Goal: Information Seeking & Learning: Learn about a topic

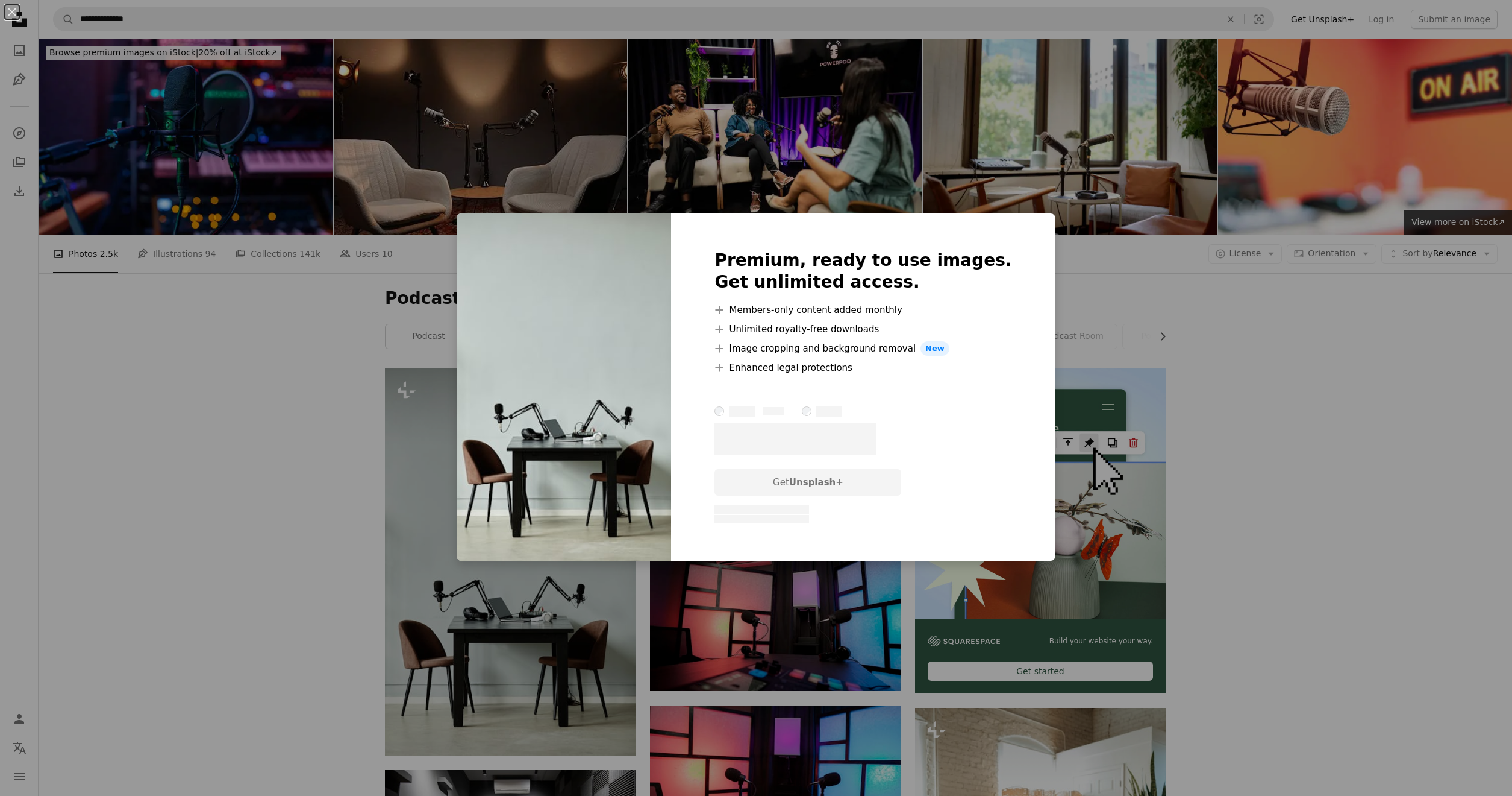
scroll to position [225, 0]
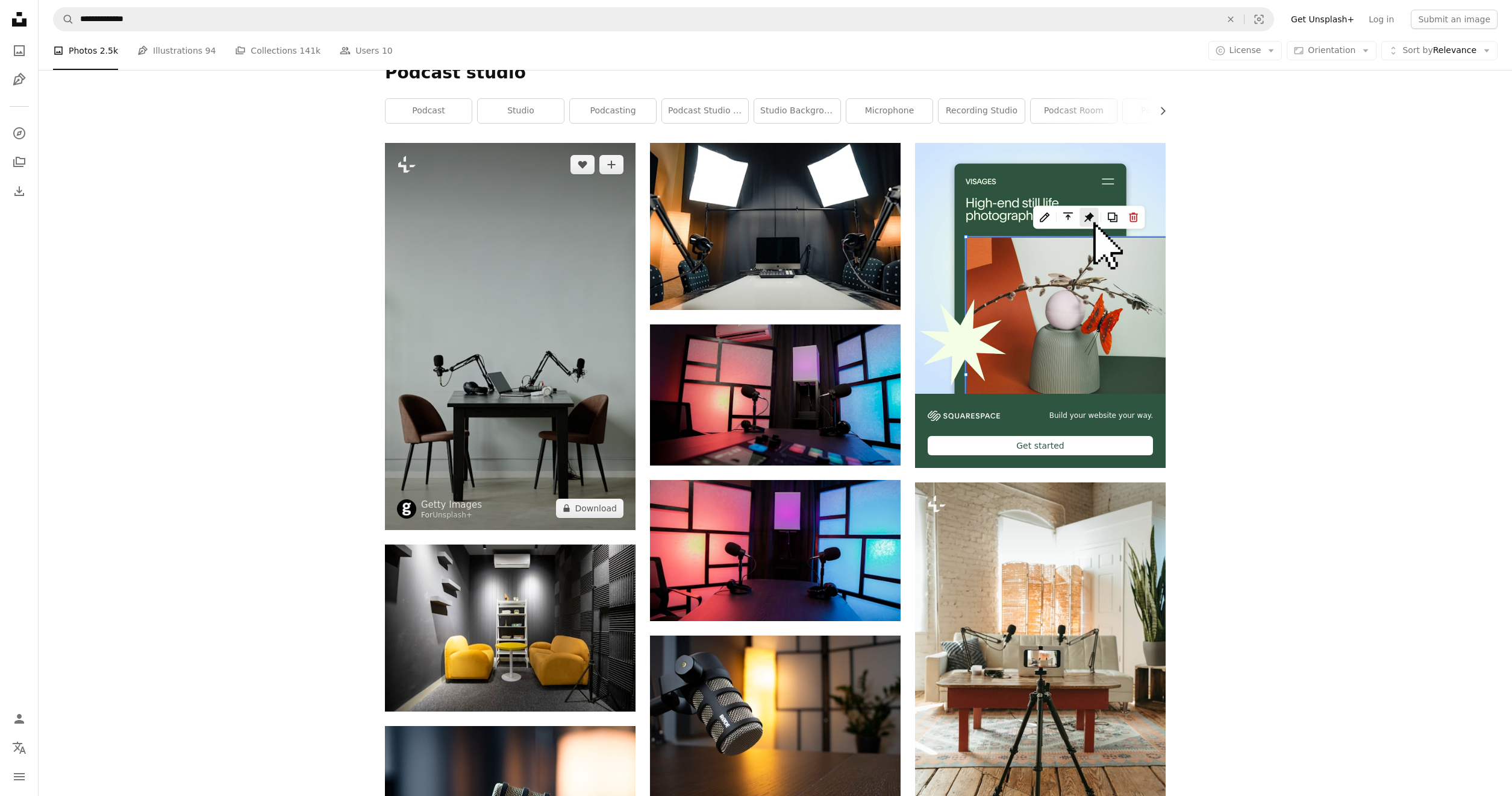
click at [543, 337] on img at bounding box center [510, 336] width 251 height 386
click at [588, 364] on img at bounding box center [510, 336] width 251 height 386
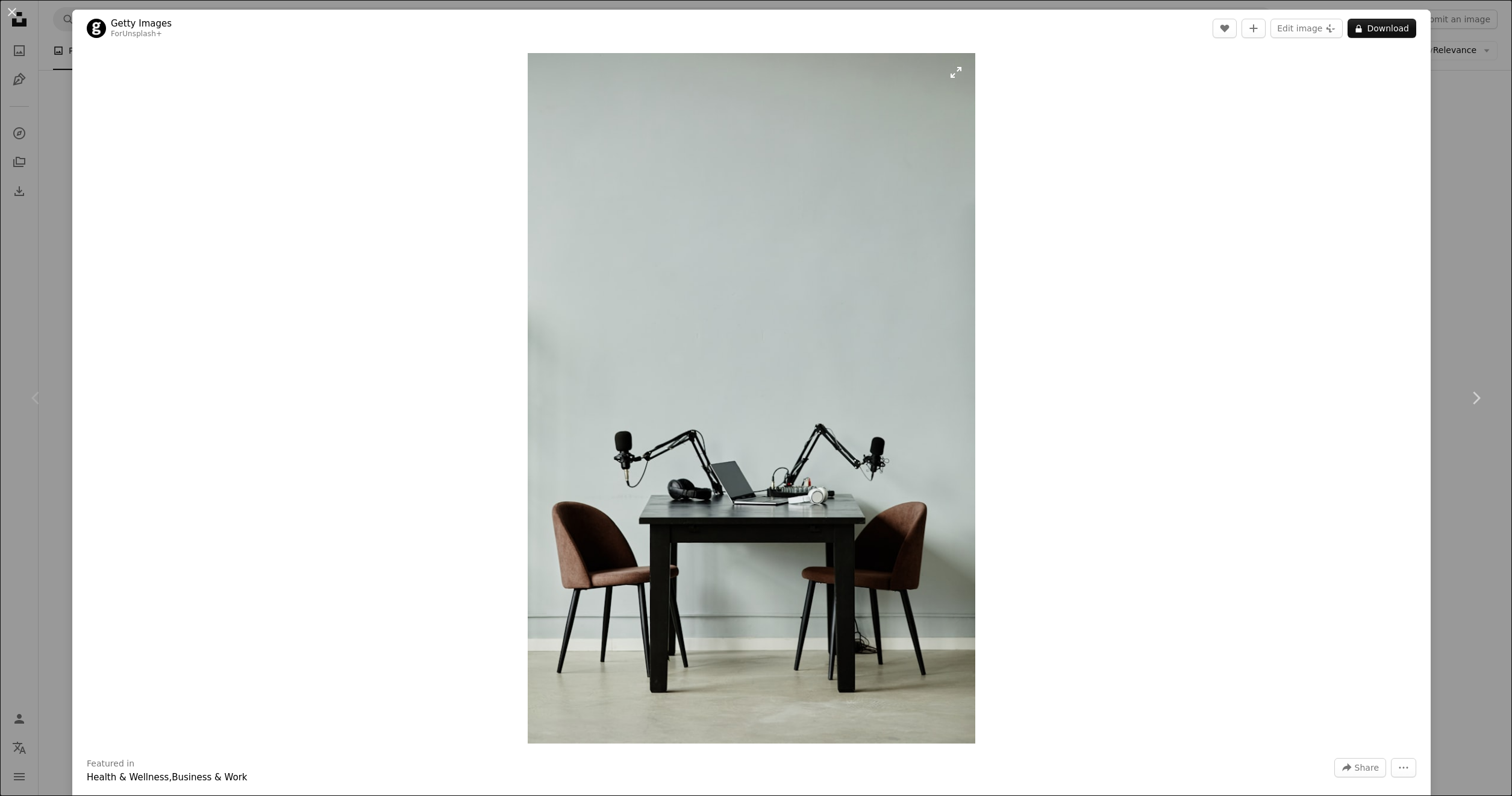
click at [957, 72] on img "Zoom in on this image" at bounding box center [751, 398] width 448 height 691
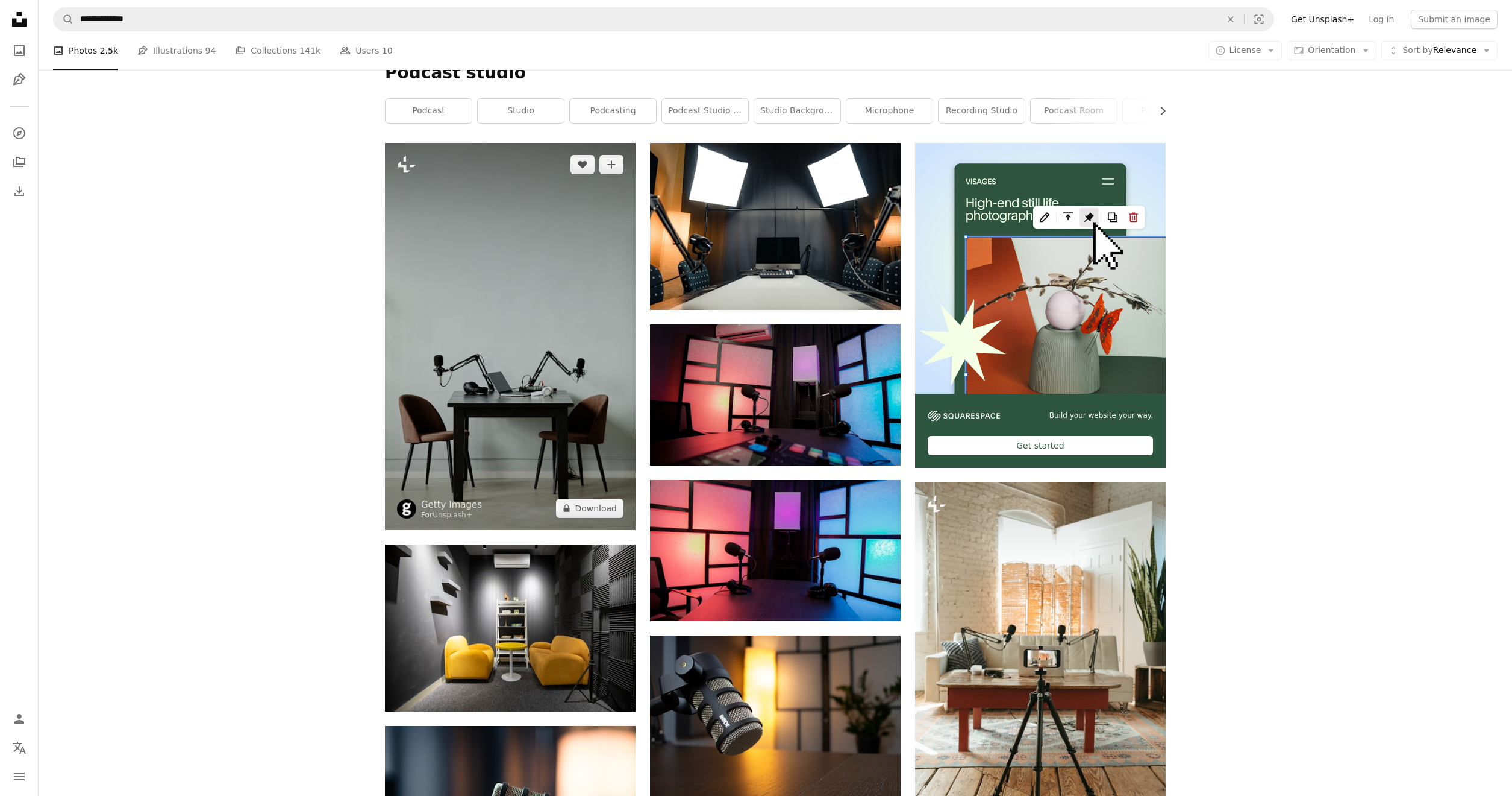
click at [503, 266] on img at bounding box center [510, 336] width 251 height 386
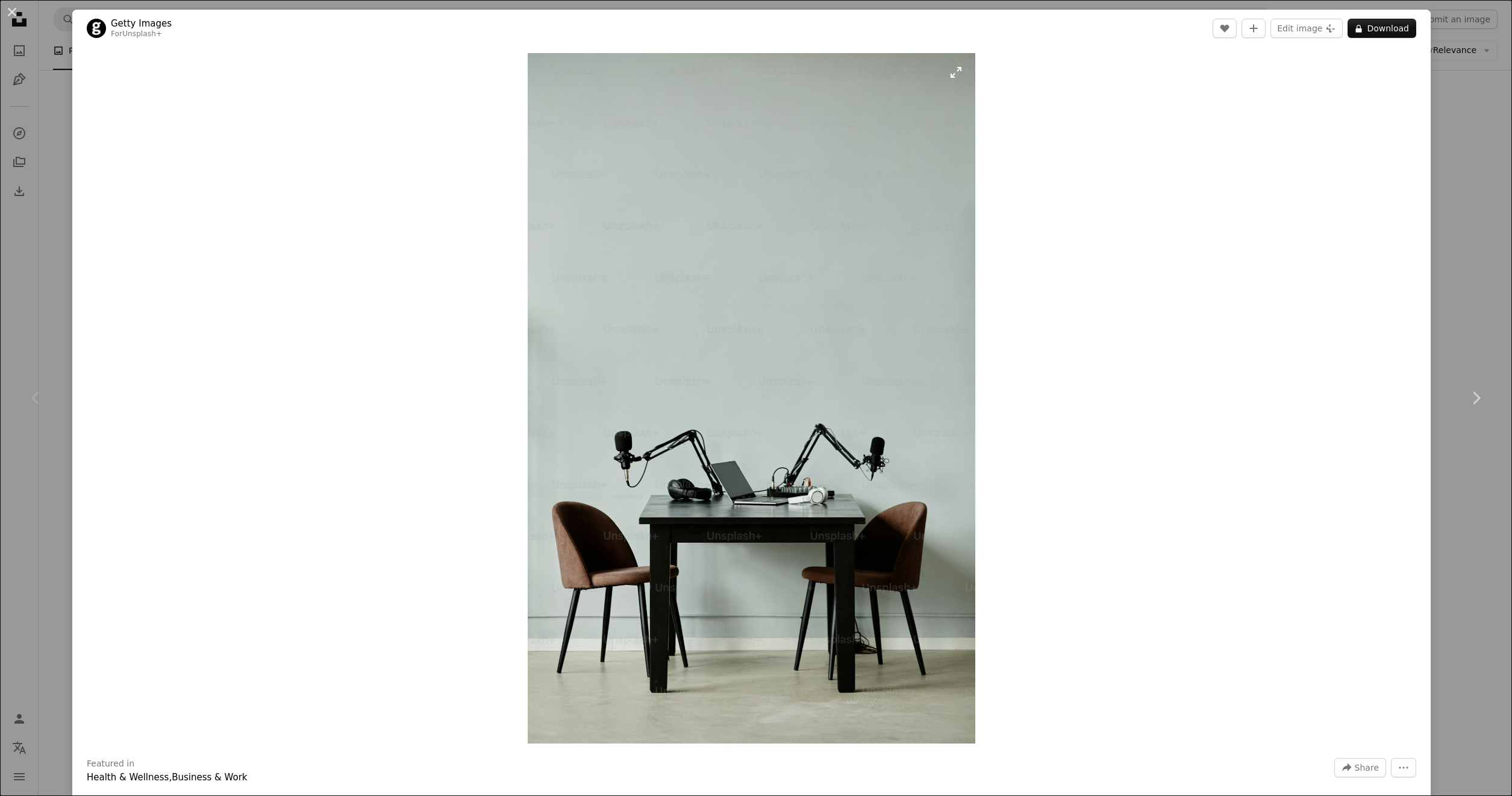
click at [895, 251] on img "Zoom in on this image" at bounding box center [751, 398] width 448 height 691
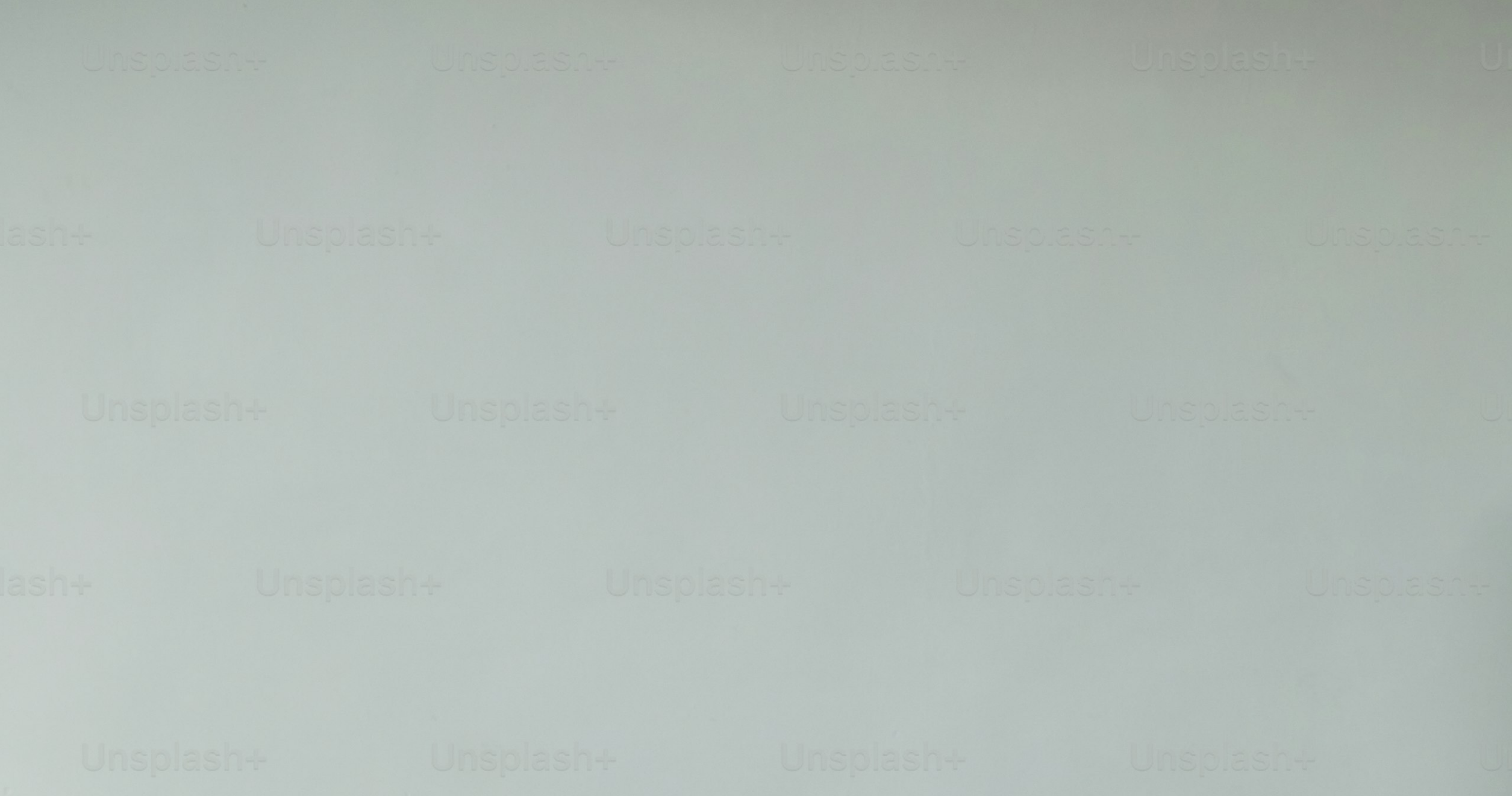
scroll to position [769, 0]
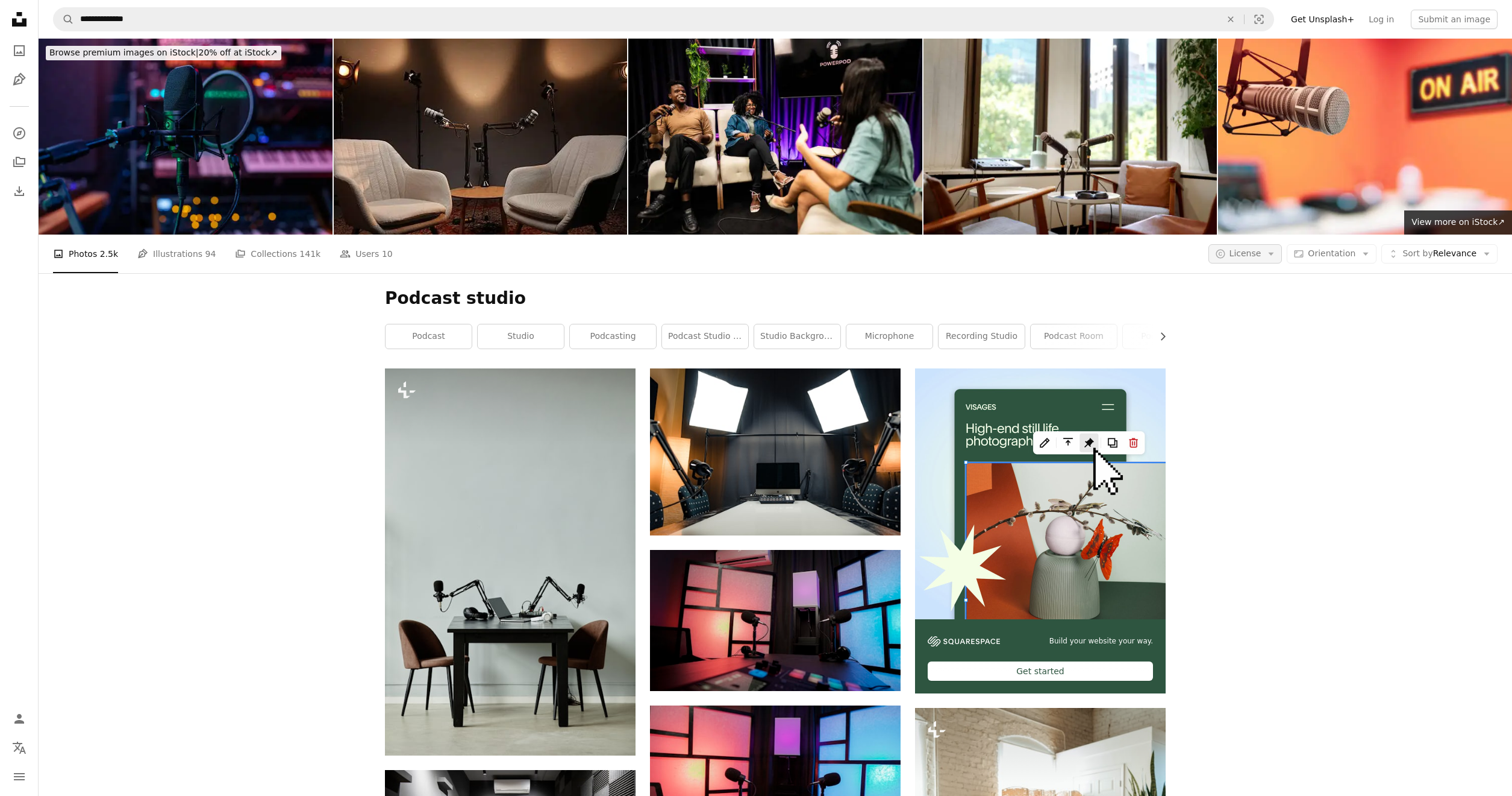
click at [1246, 253] on span "License" at bounding box center [1246, 253] width 32 height 10
click at [1261, 349] on span "Free" at bounding box center [1276, 350] width 74 height 12
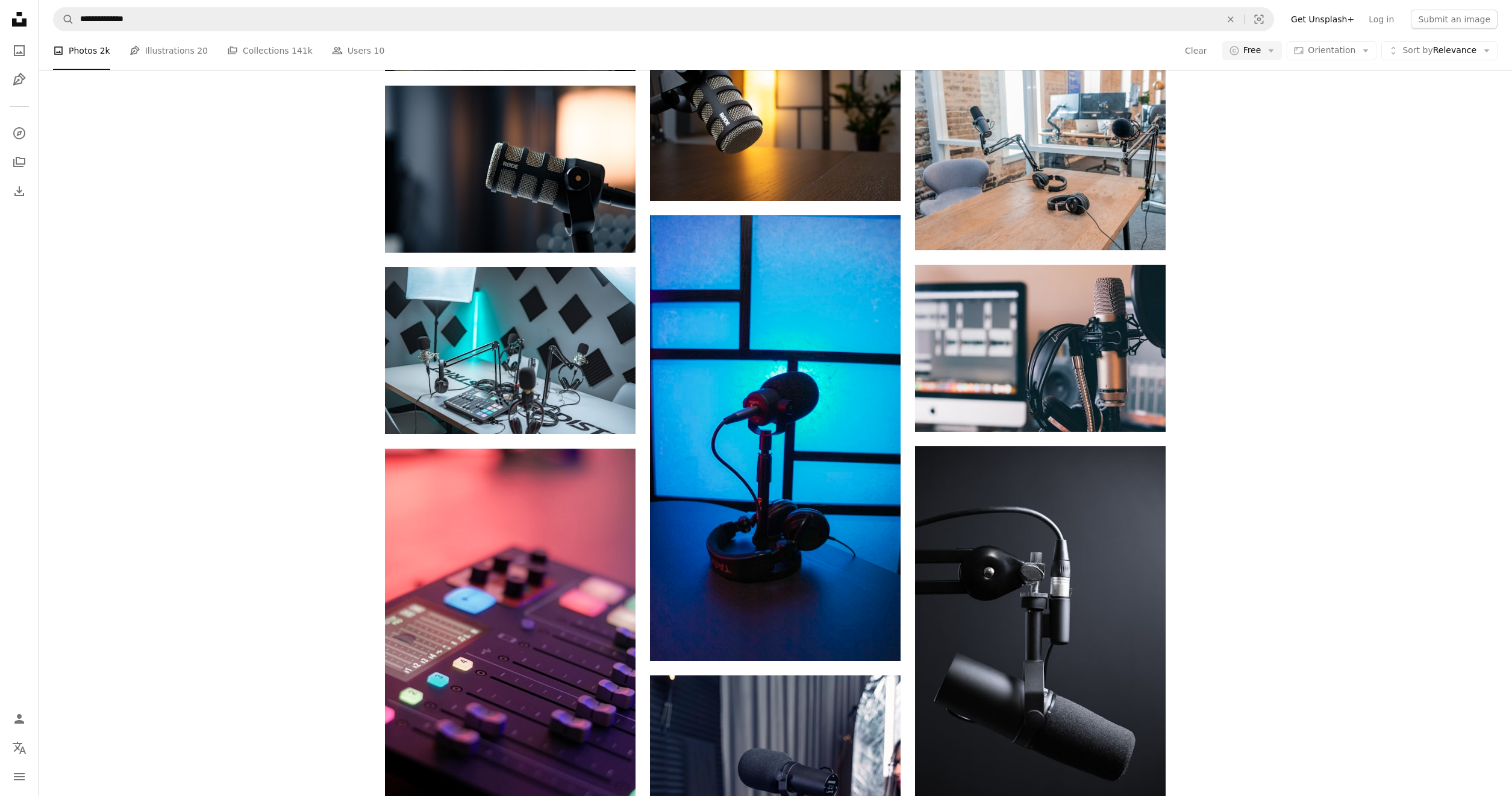
scroll to position [581, 0]
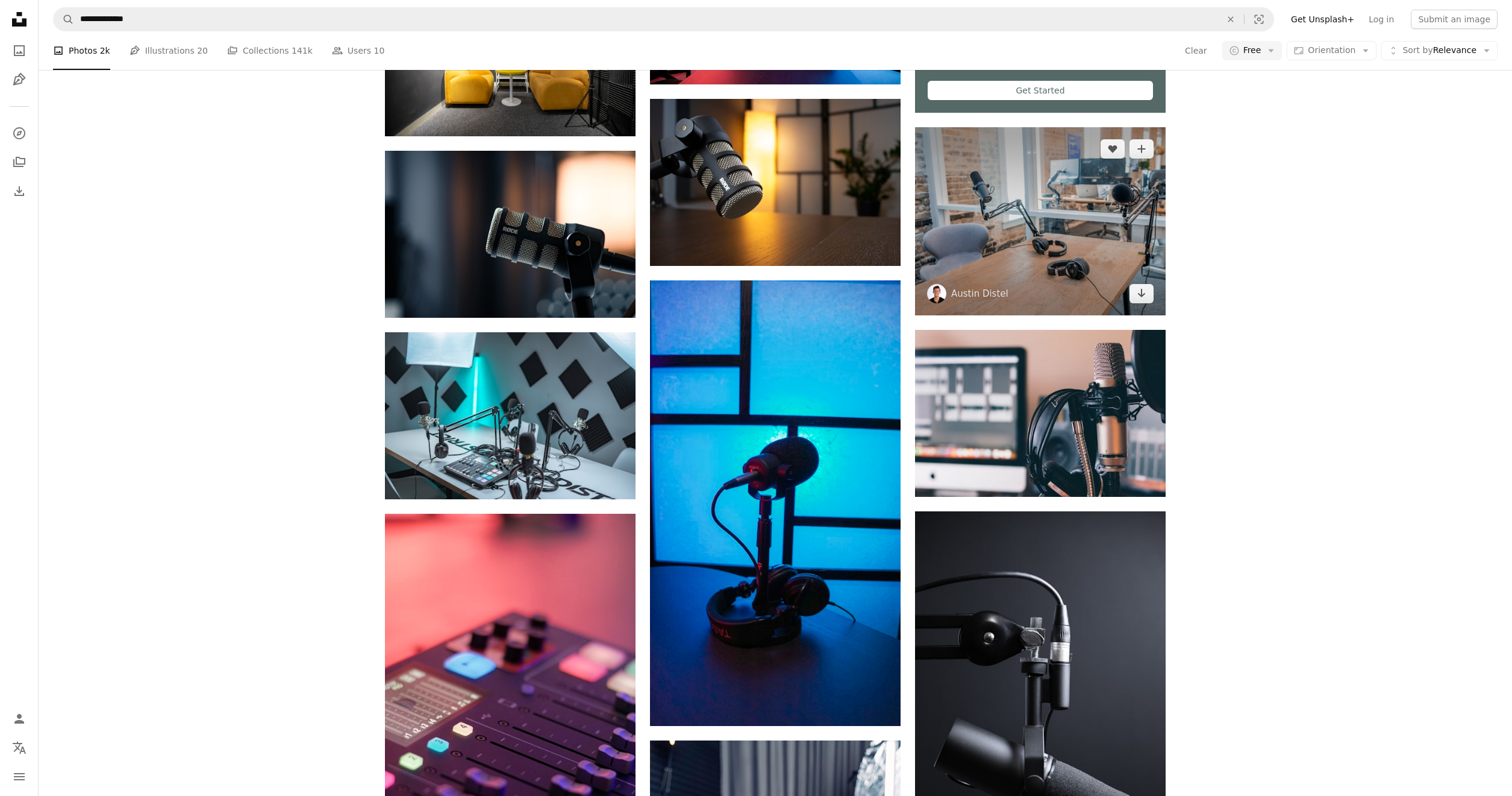
click at [997, 244] on img at bounding box center [1040, 221] width 251 height 188
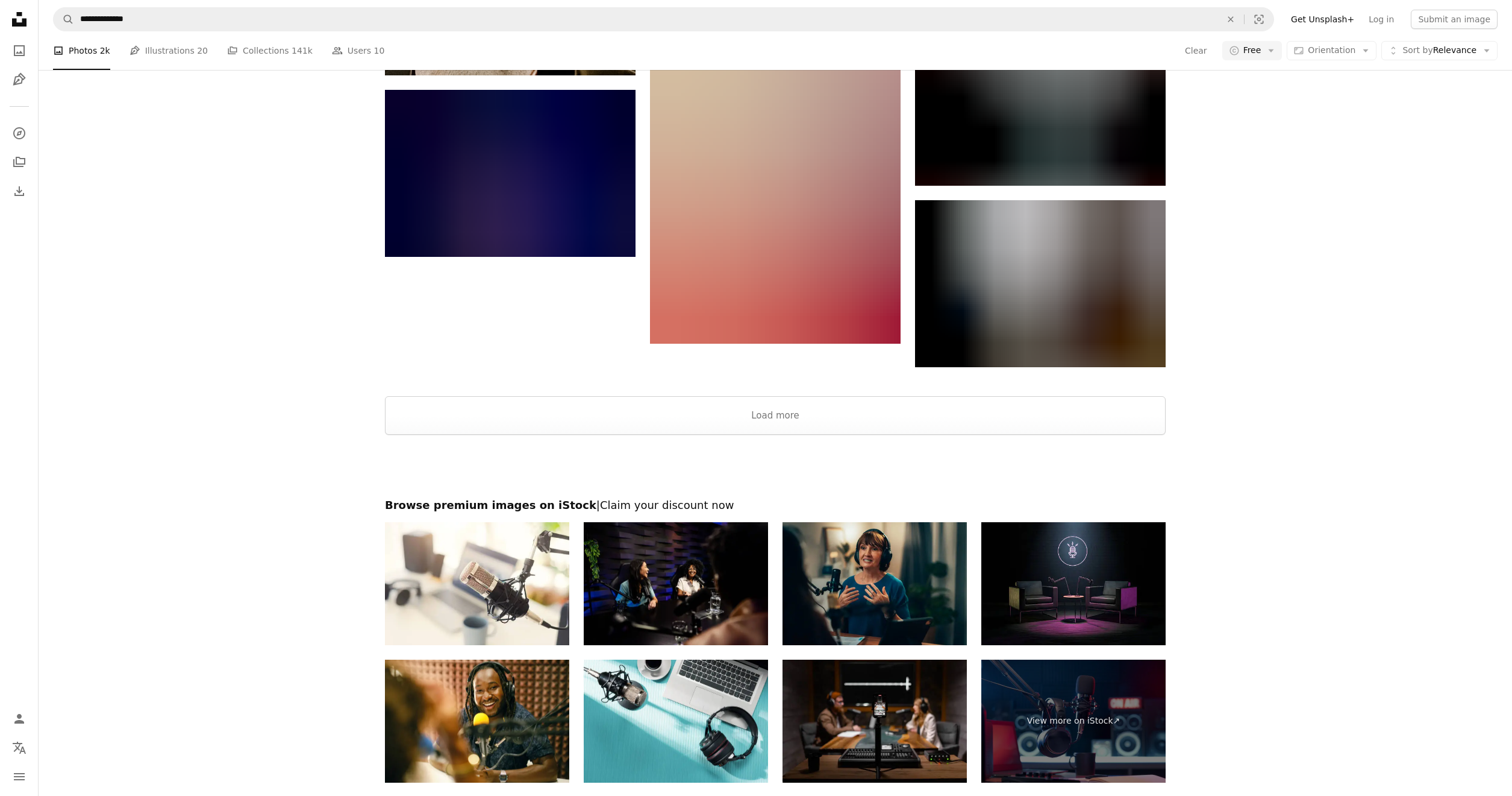
scroll to position [1706, 0]
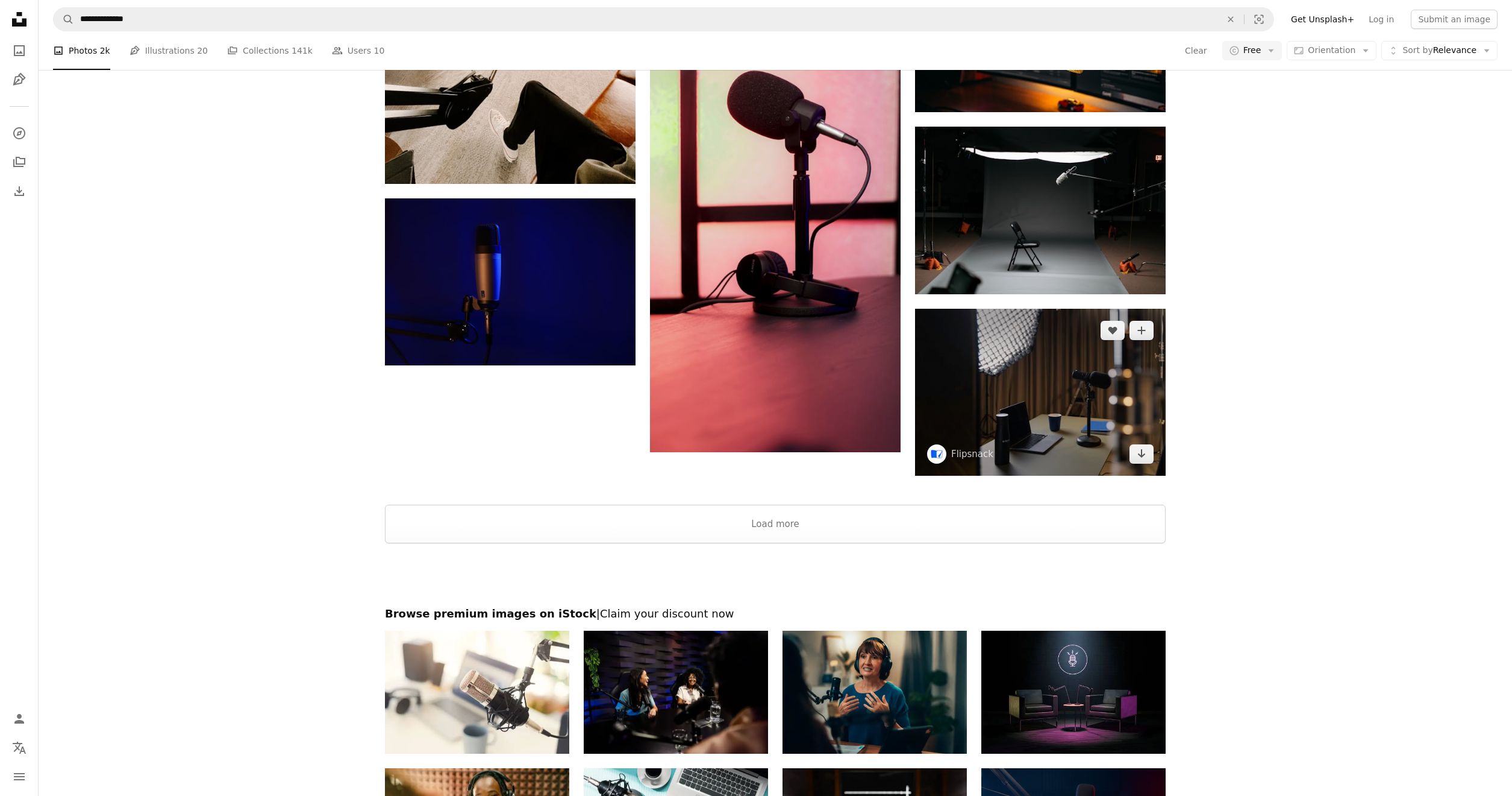
click at [1025, 418] on img at bounding box center [1040, 392] width 251 height 167
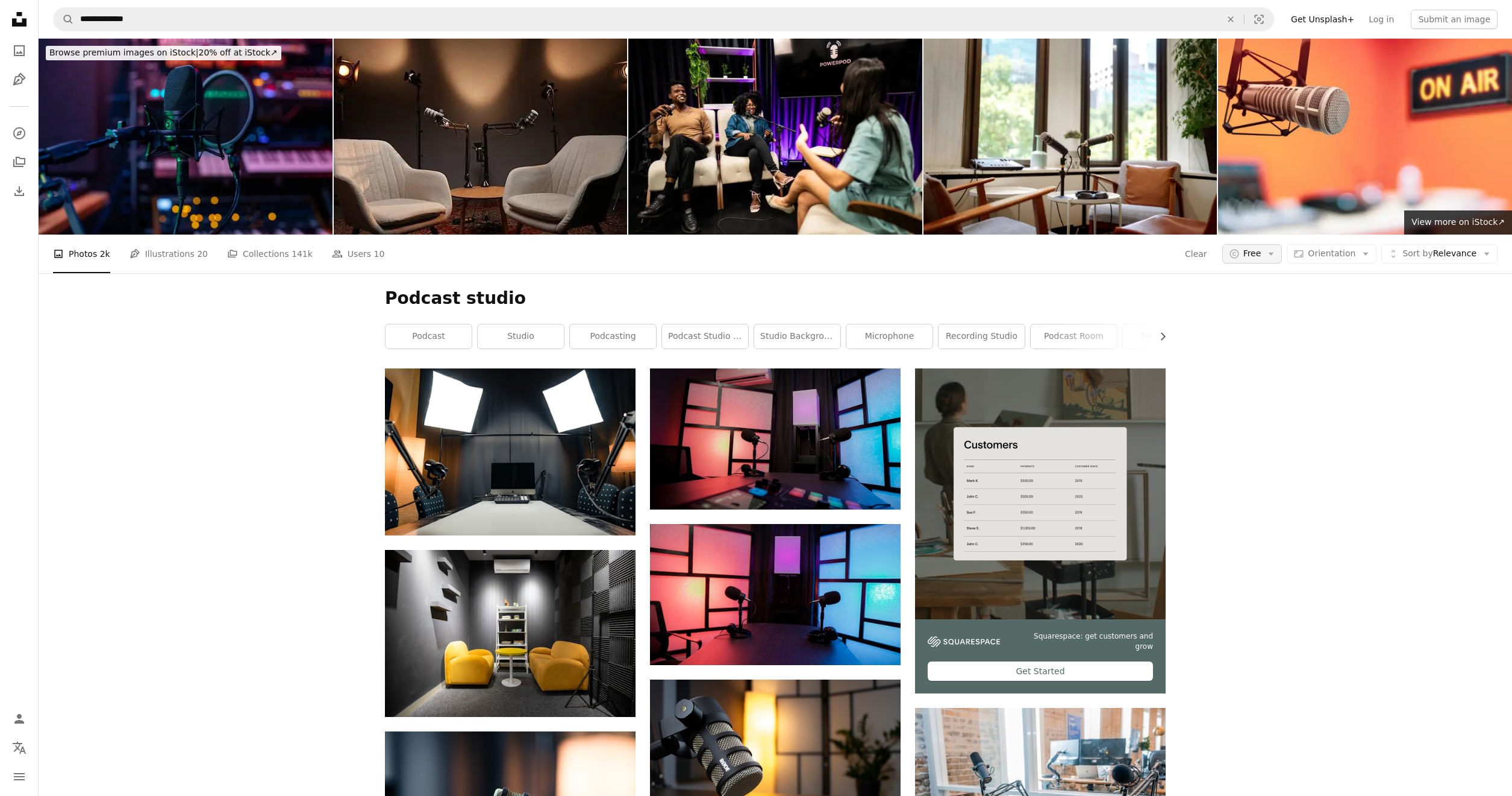
click at [1258, 258] on span "Free" at bounding box center [1252, 254] width 18 height 12
click at [1267, 303] on span "All" at bounding box center [1290, 307] width 74 height 12
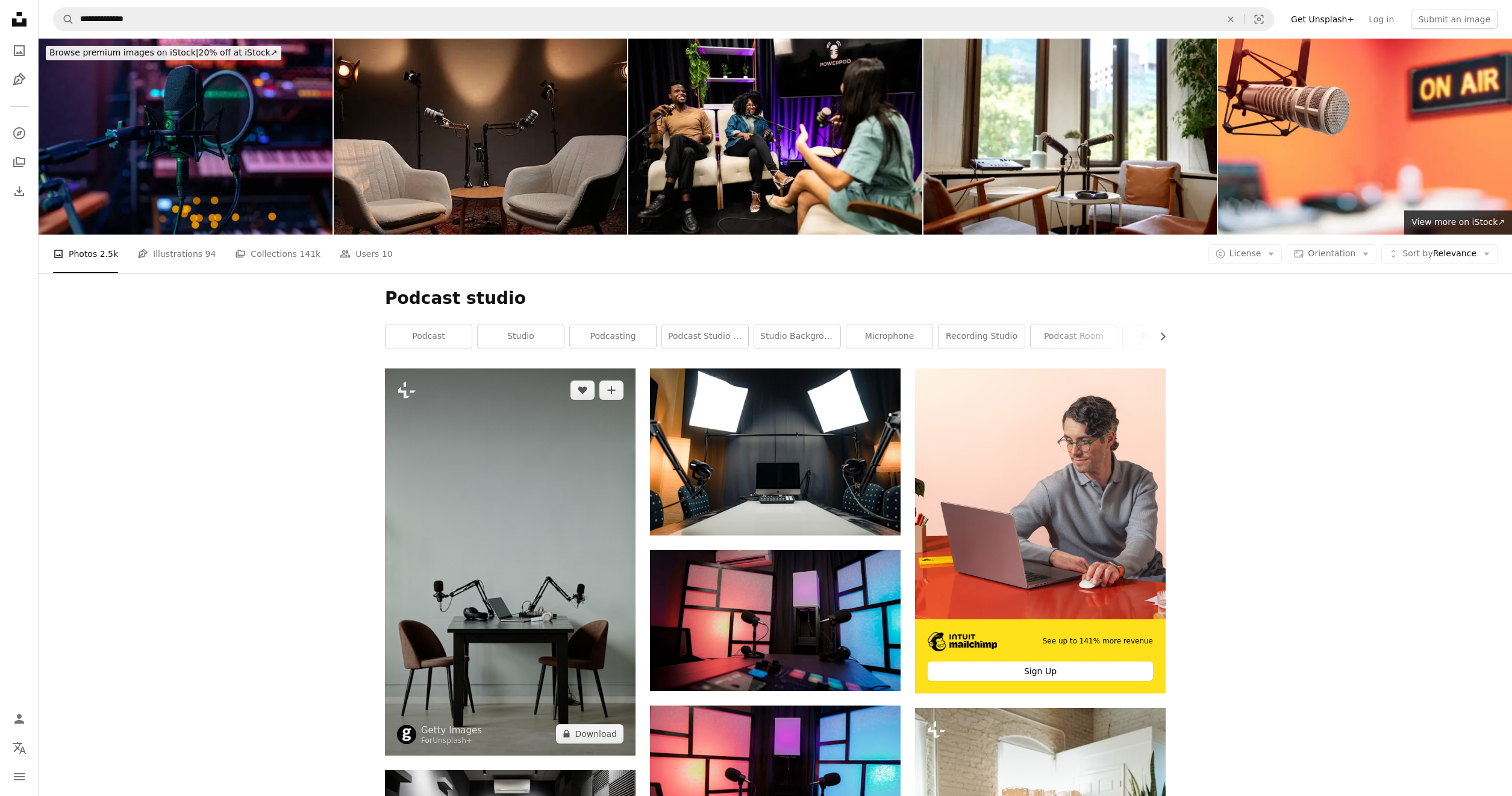
click at [533, 532] on img at bounding box center [510, 561] width 251 height 386
